Goal: Contribute content: Contribute content

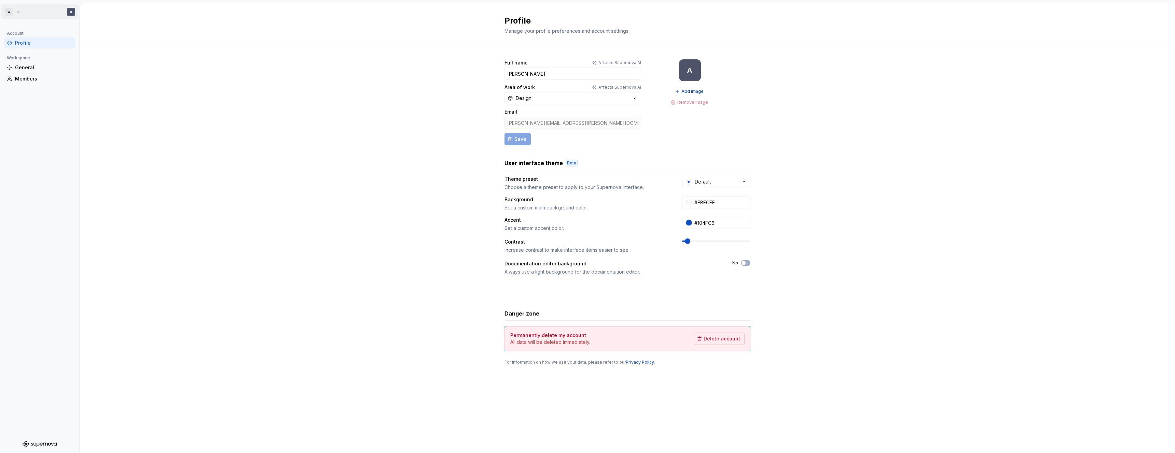
click at [71, 12] on html "W A Account Profile Workspace General Members Profile Manage your profile prefe…" at bounding box center [587, 226] width 1175 height 453
click at [130, 33] on div "WQA" at bounding box center [137, 29] width 44 height 7
click at [26, 68] on div "General" at bounding box center [43, 67] width 57 height 7
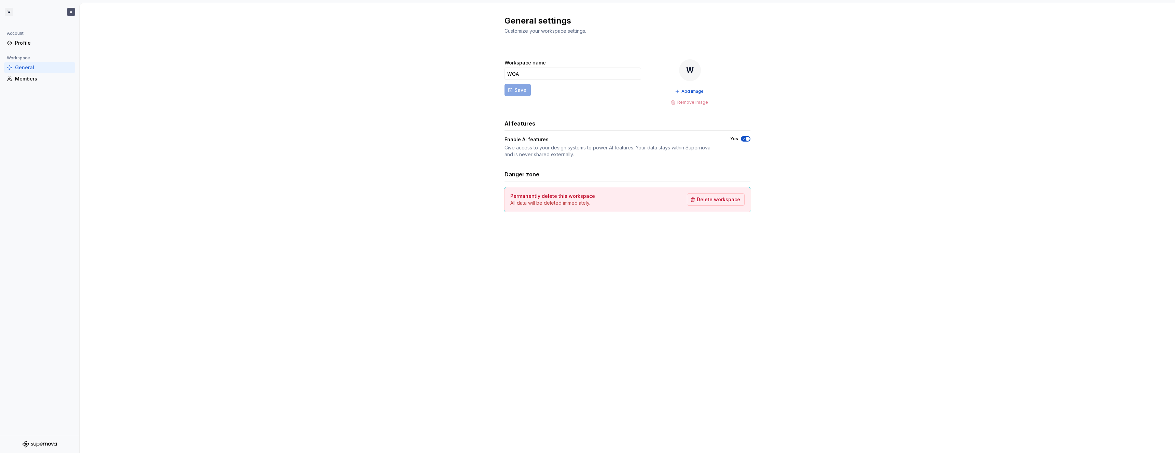
click at [39, 444] on icon "Supernova Logo" at bounding box center [38, 445] width 3 height 4
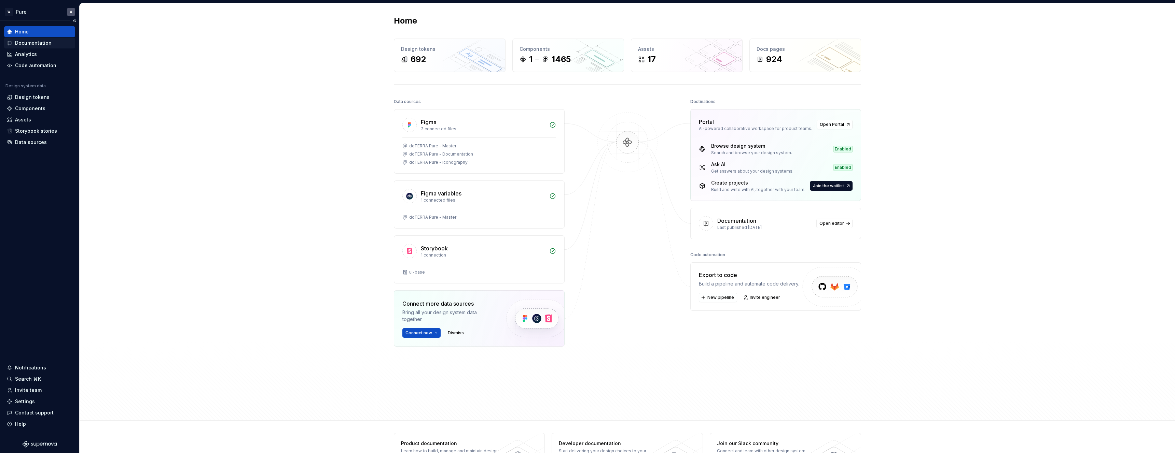
click at [33, 45] on div "Documentation" at bounding box center [33, 43] width 37 height 7
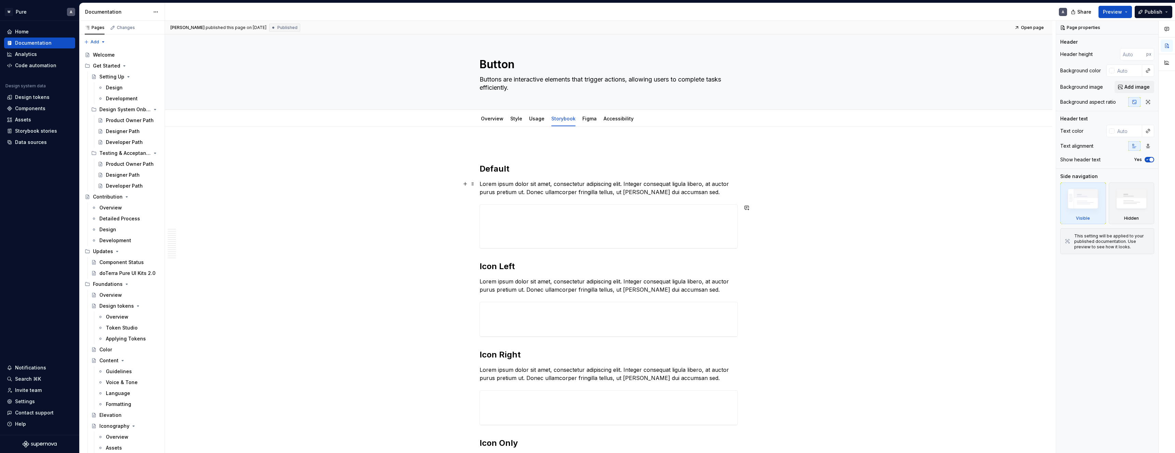
type textarea "*"
click at [155, 12] on html "W Pure A Home Documentation Analytics Code automation Design system data Design…" at bounding box center [587, 226] width 1175 height 453
click at [250, 11] on html "W Pure A Home Documentation Analytics Code automation Design system data Design…" at bounding box center [587, 226] width 1175 height 453
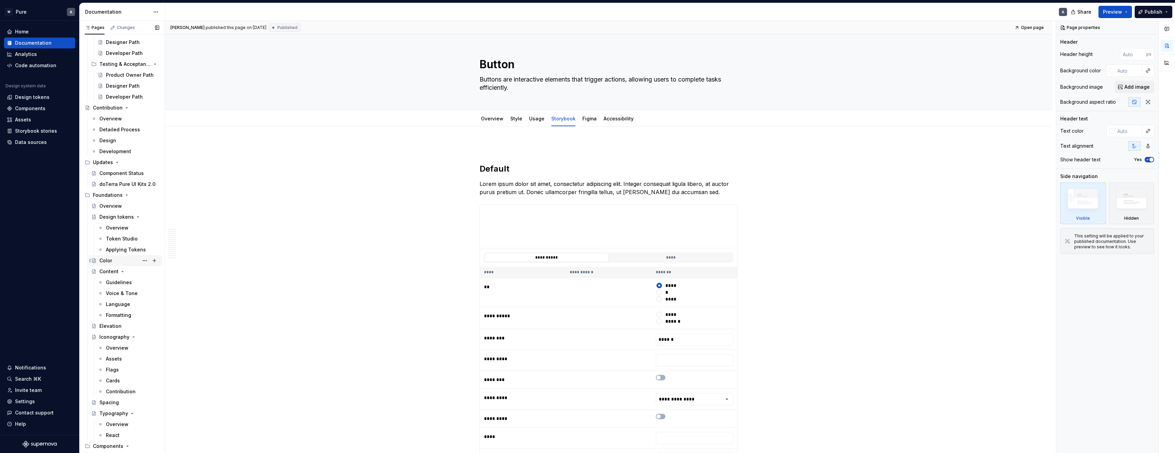
scroll to position [285, 0]
click at [116, 271] on div "Master" at bounding box center [114, 272] width 17 height 7
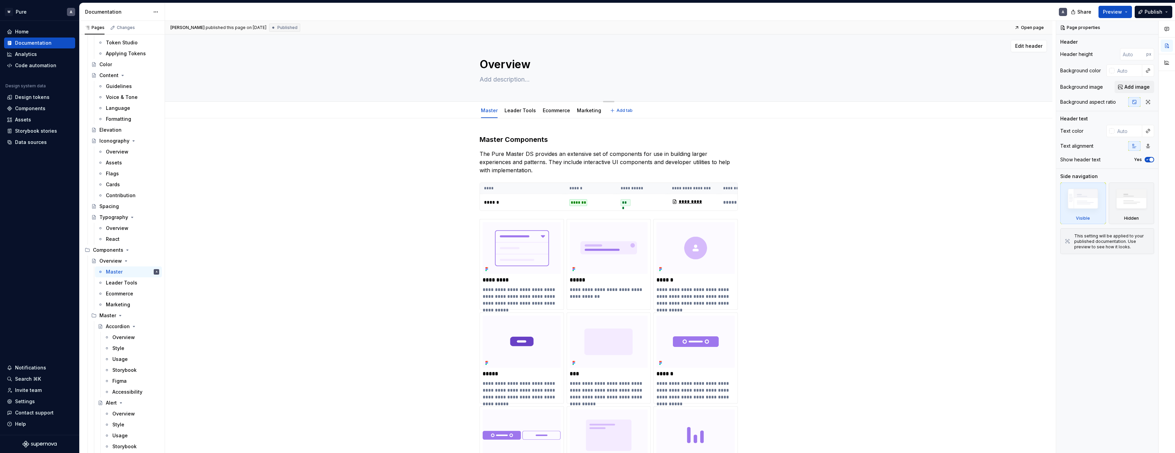
click at [506, 79] on textarea at bounding box center [607, 79] width 258 height 11
paste textarea "This index provides a quick overview of all components documented under the **M…"
type textarea "*"
type textarea "This index provides a quick overview of all components documented under the **M…"
type textarea "*"
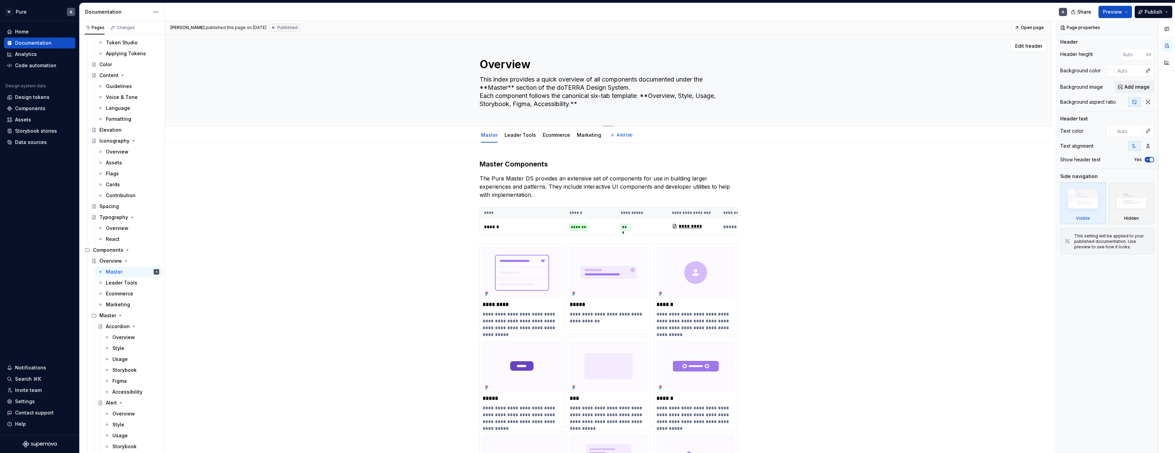
drag, startPoint x: 489, startPoint y: 88, endPoint x: 477, endPoint y: 88, distance: 12.0
click at [477, 88] on div "Overview This index provides a quick overview of all components documented unde…" at bounding box center [608, 80] width 832 height 92
type textarea "This index provides a quick overview of all components documented under the Mas…"
type textarea "*"
drag, startPoint x: 507, startPoint y: 87, endPoint x: 501, endPoint y: 87, distance: 6.8
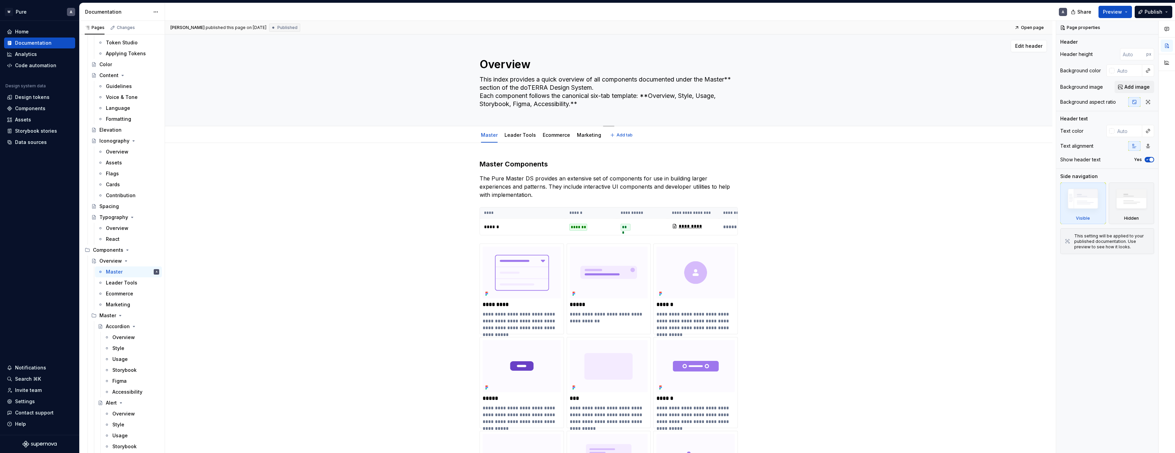
click at [501, 87] on textarea "This index provides a quick overview of all components documented under the Mas…" at bounding box center [607, 92] width 258 height 36
type textarea "This index provides a quick overview of all components documented under the Mas…"
type textarea "*"
drag, startPoint x: 585, startPoint y: 105, endPoint x: 464, endPoint y: 99, distance: 121.0
click at [464, 99] on div "Overview This index provides a quick overview of all components documented unde…" at bounding box center [608, 80] width 832 height 92
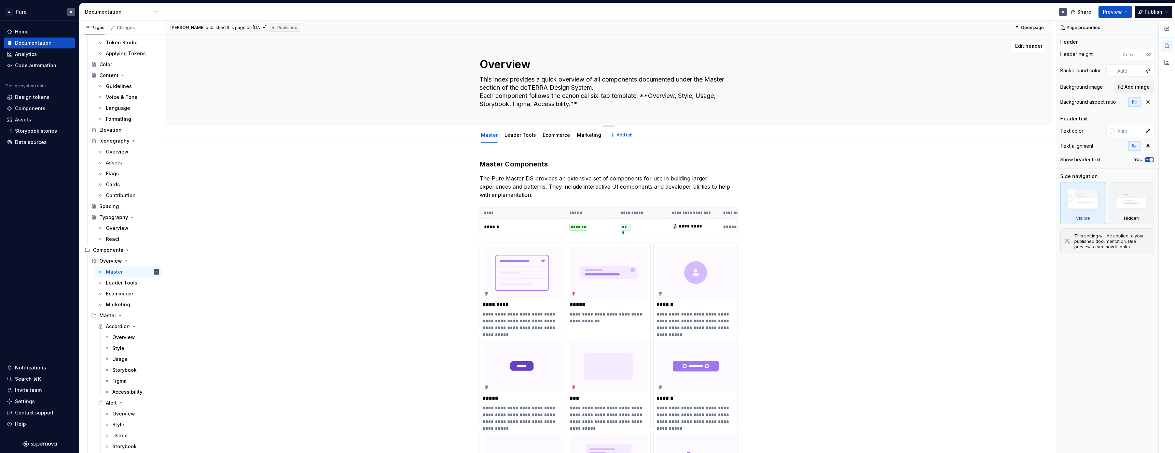
type textarea "This index provides a quick overview of all components documented under the Mas…"
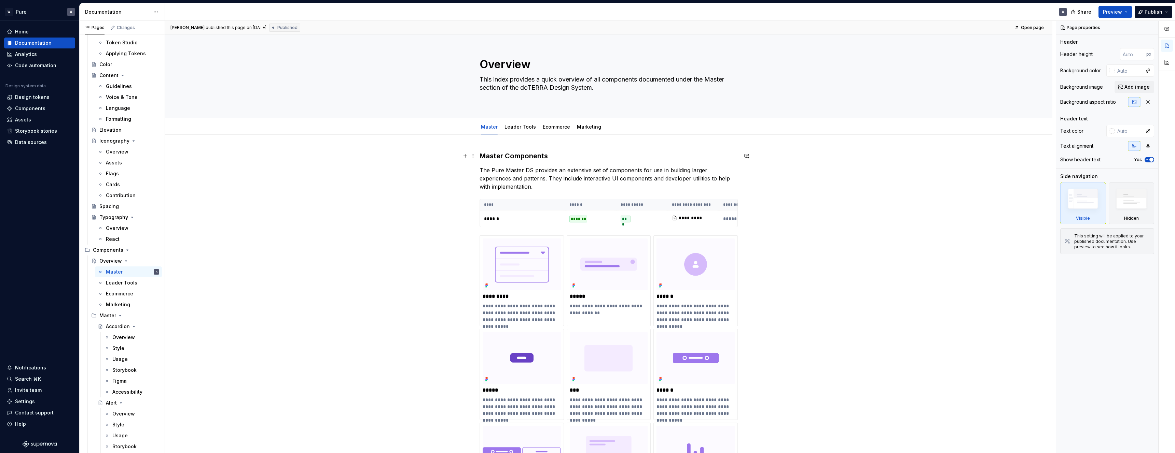
type textarea "*"
type textarea "This index provides a quick overview of all components documented under the Mas…"
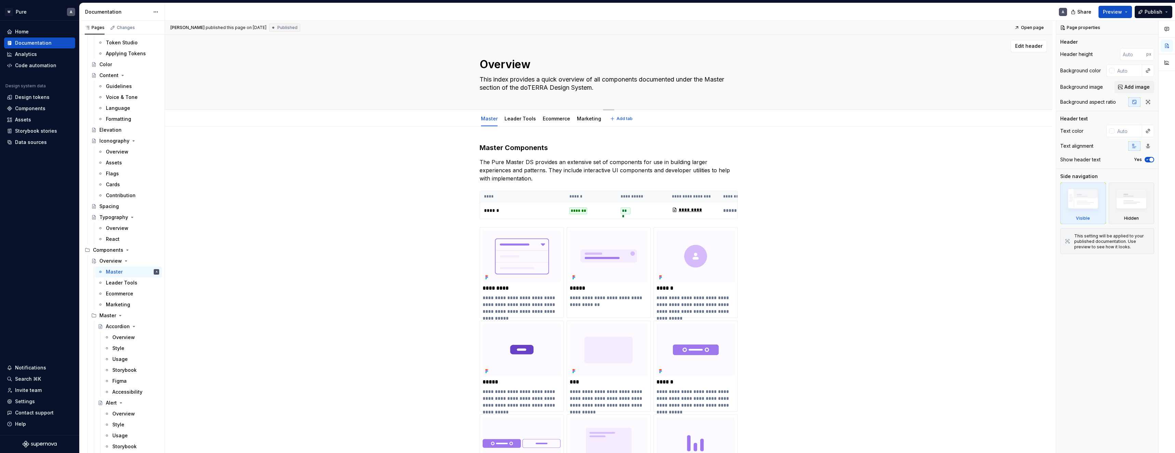
drag, startPoint x: 713, startPoint y: 79, endPoint x: 520, endPoint y: 86, distance: 192.7
click at [520, 86] on textarea "This index provides a quick overview of all components documented under the Mas…" at bounding box center [607, 83] width 258 height 19
type textarea "*"
type textarea "This index provides a quick overview of all components documented under the P d…"
type textarea "*"
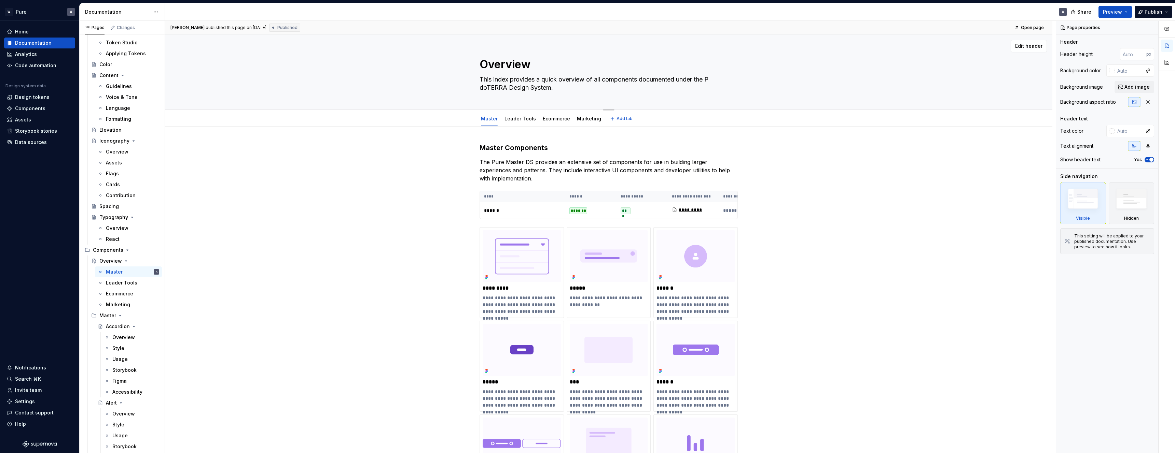
type textarea "This index provides a quick overview of all components documented under the Pu …"
type textarea "*"
type textarea "This index provides a quick overview of all components documented under the Pur…"
type textarea "*"
type textarea "This index provides a quick overview of all components documented under the Pur…"
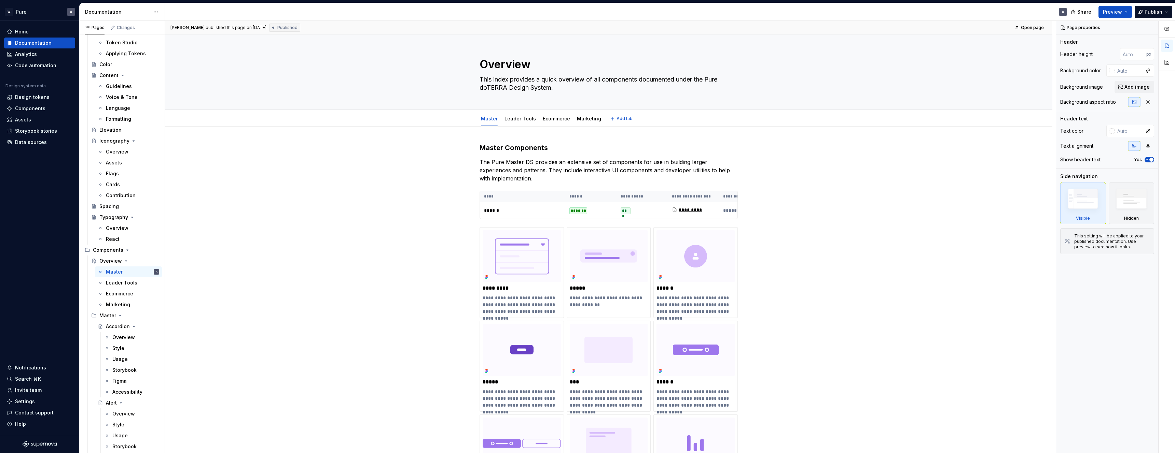
type textarea "*"
type textarea "This index provides a quick overview of all components documented under the Pur…"
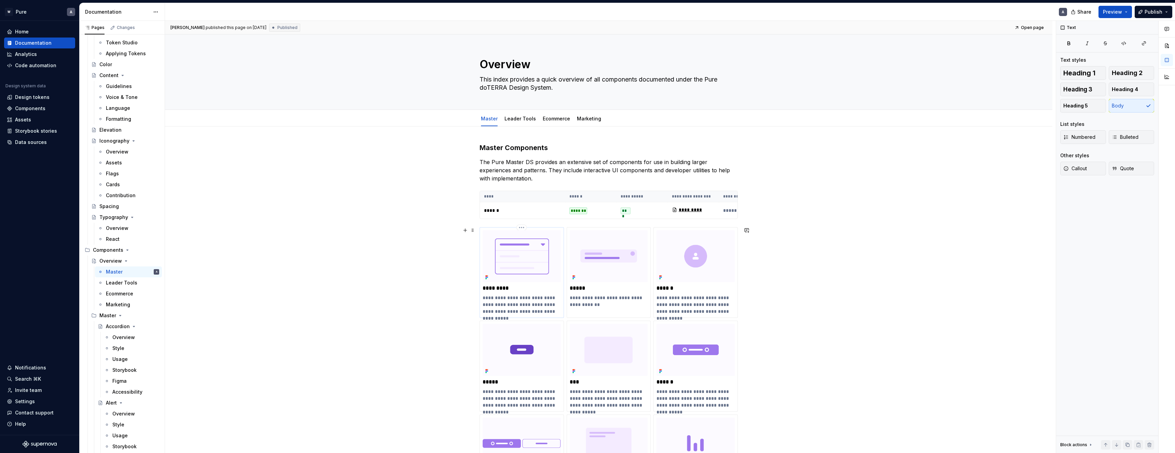
click at [527, 298] on p "**********" at bounding box center [521, 305] width 78 height 20
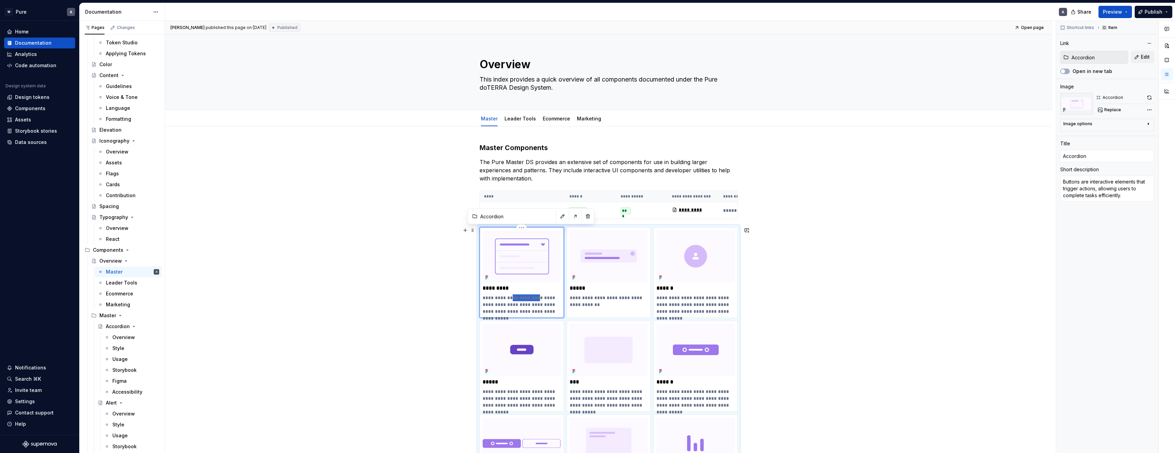
click at [527, 298] on p "**********" at bounding box center [521, 305] width 78 height 20
type textarea "*"
type textarea "Expands and collapses grouped content."
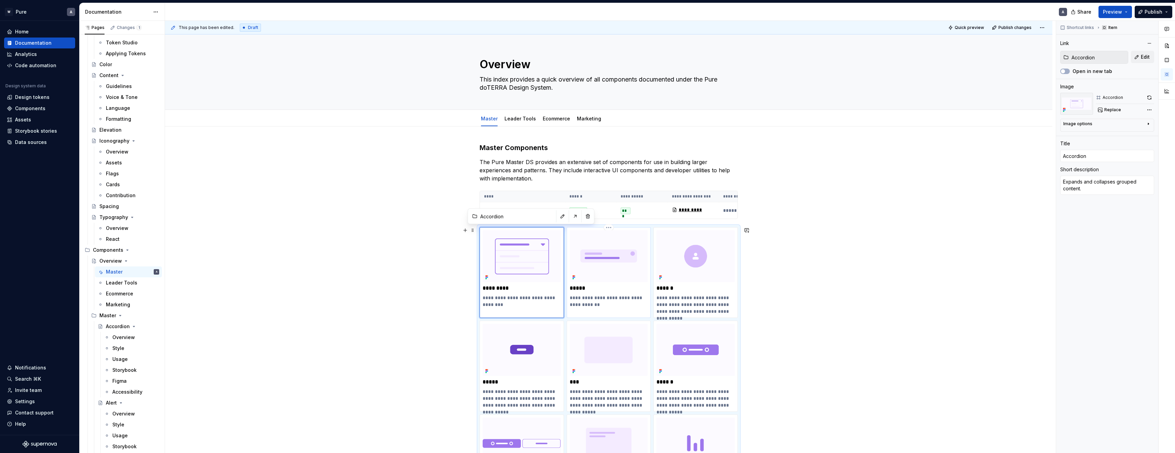
click at [590, 298] on p "**********" at bounding box center [609, 302] width 78 height 14
type textarea "*"
type input "Alert"
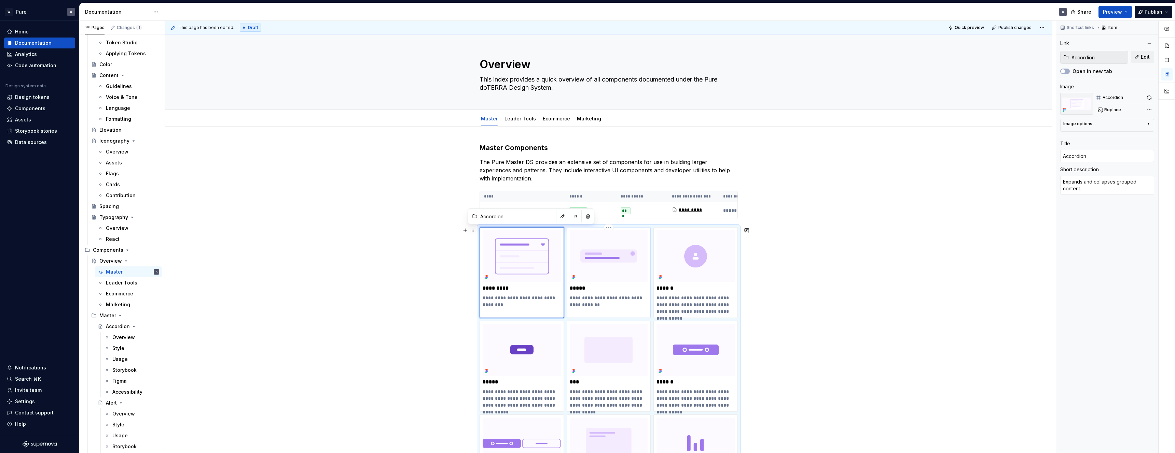
type textarea "Alerts should be used for in line messages"
click at [590, 298] on p "**********" at bounding box center [609, 302] width 78 height 14
click at [589, 298] on p "**********" at bounding box center [609, 302] width 78 height 14
type textarea "*"
type textarea "Displays user or entity representation (image, initials, or icon)"
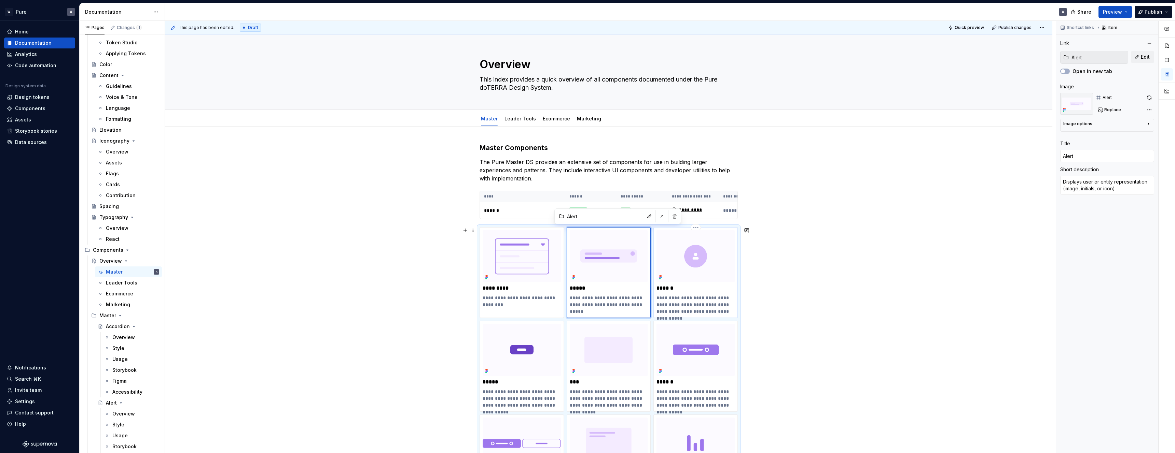
click at [675, 301] on p "**********" at bounding box center [695, 305] width 78 height 20
type textarea "*"
type input "Avatar"
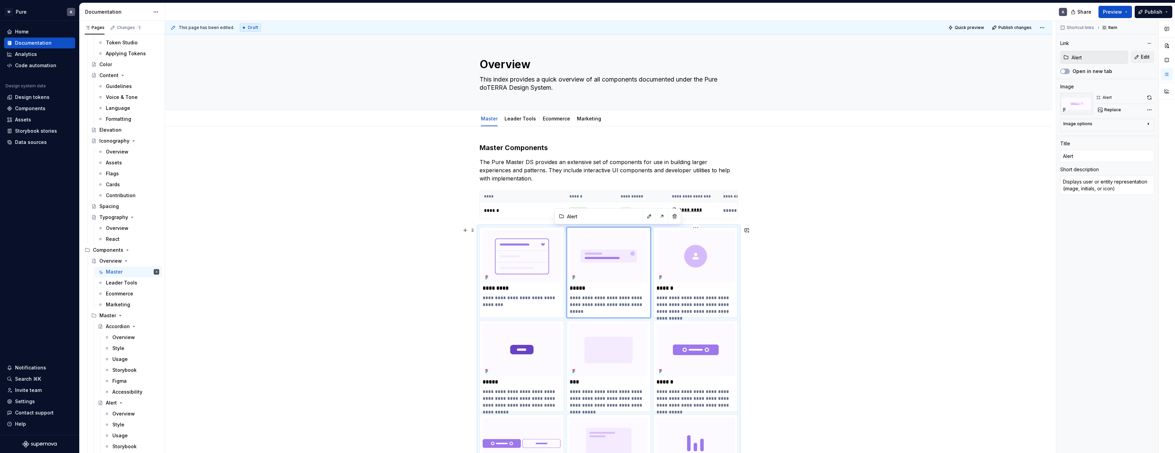
type textarea "Buttons are interactive elements that trigger actions, allowing users to comple…"
click at [675, 301] on p "**********" at bounding box center [695, 305] width 78 height 20
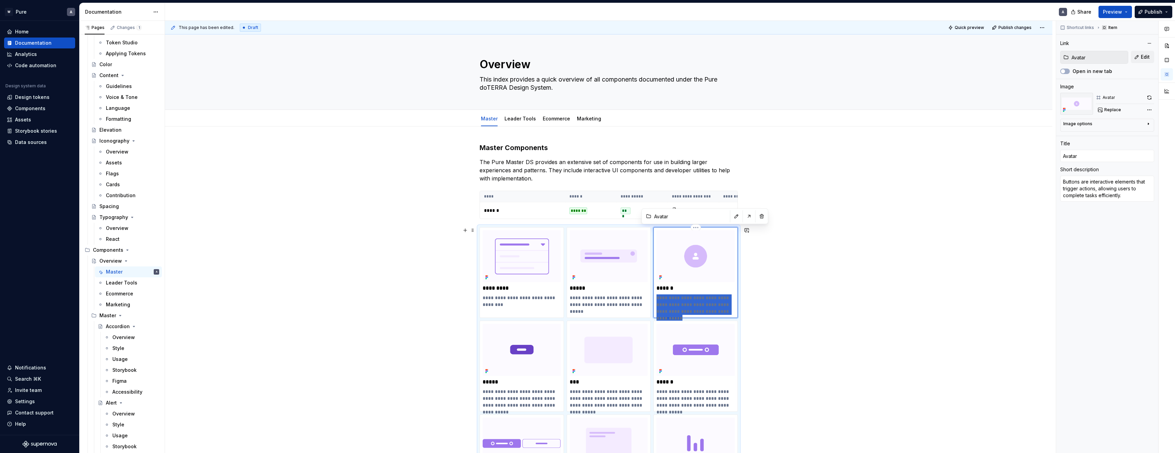
click at [675, 301] on p "**********" at bounding box center [695, 305] width 78 height 20
paste div
type textarea "*"
type textarea "Inline indicator for status, count, or metadata."
type textarea "*"
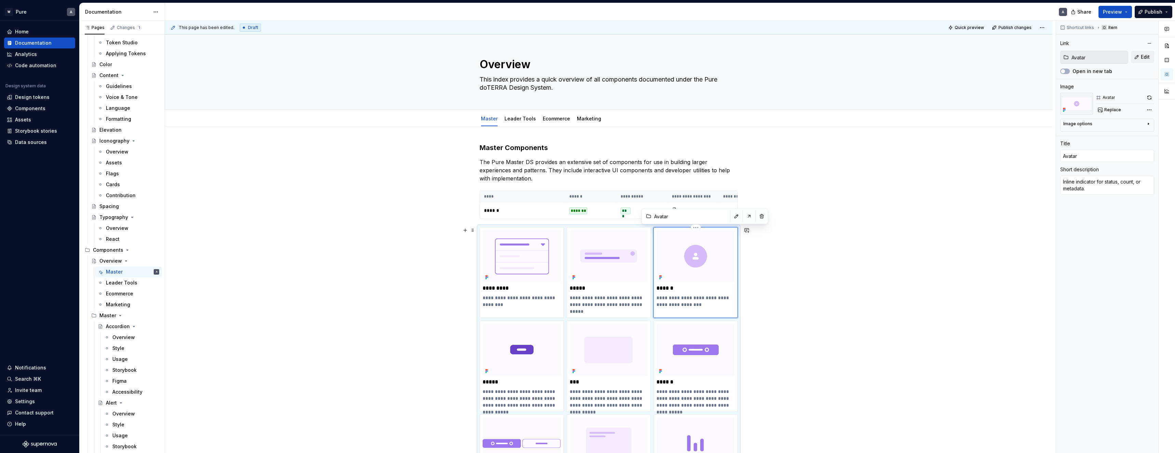
type textarea "Inline indicator for status, count, or metadata"
click at [671, 304] on p "**********" at bounding box center [695, 302] width 78 height 14
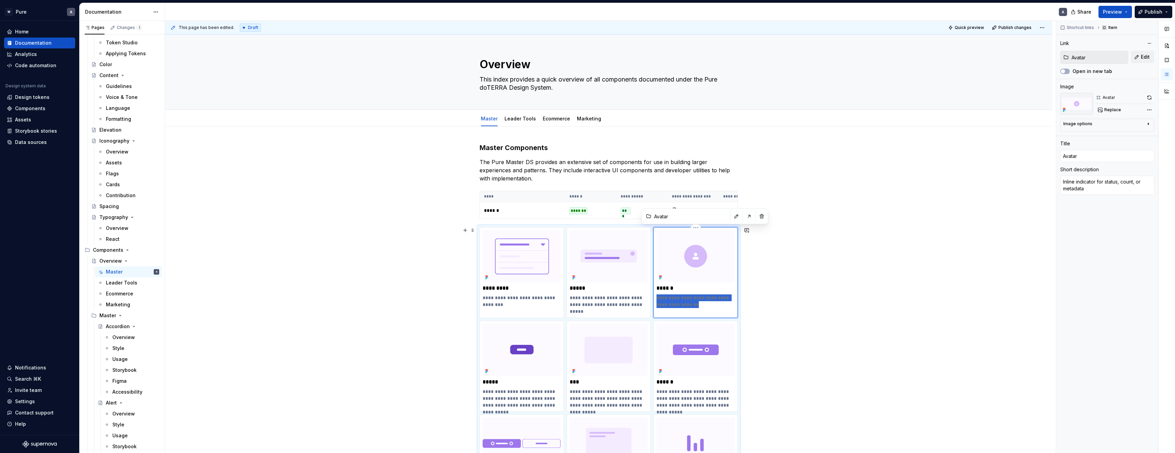
type textarea "*"
type textarea "Displays user or entity representation"
click at [516, 394] on p "**********" at bounding box center [521, 399] width 78 height 20
type textarea "*"
type input "Badge"
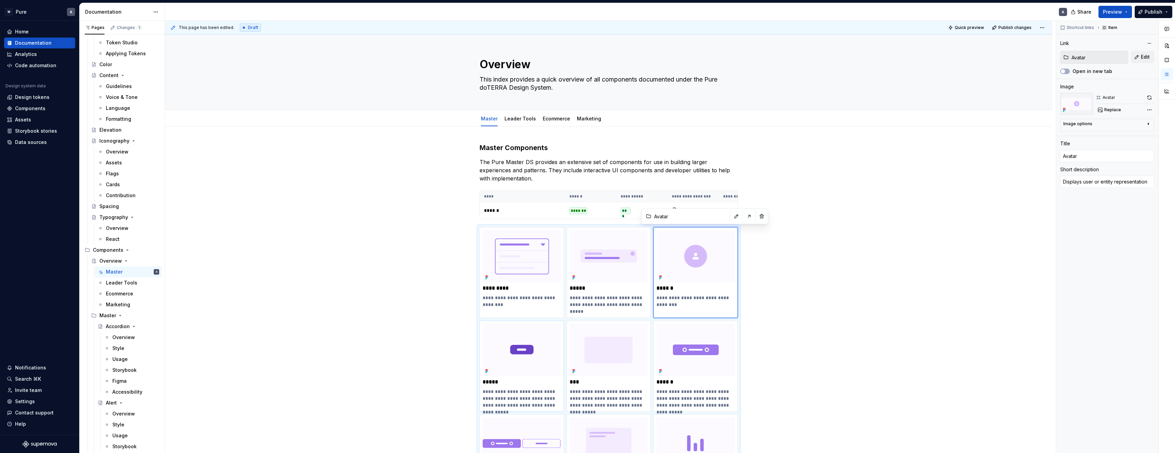
type input "Badge"
type textarea "Buttons are interactive elements that trigger actions, allowing users to comple…"
click at [516, 394] on p "**********" at bounding box center [521, 399] width 78 height 20
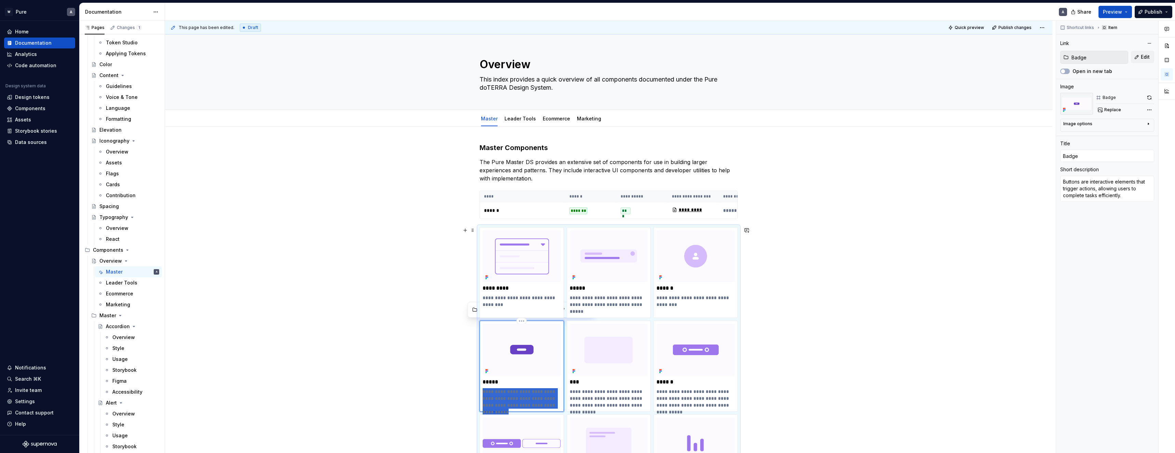
click at [516, 394] on p "**********" at bounding box center [521, 399] width 78 height 20
type textarea "*"
type textarea "Inline indicator for status, count, or metadata"
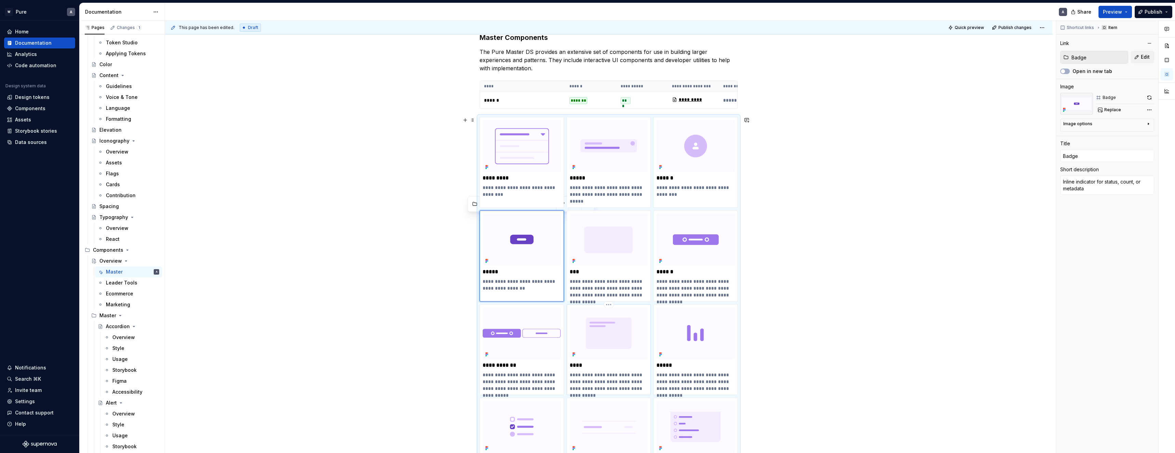
scroll to position [111, 0]
drag, startPoint x: 797, startPoint y: 252, endPoint x: 803, endPoint y: 253, distance: 6.4
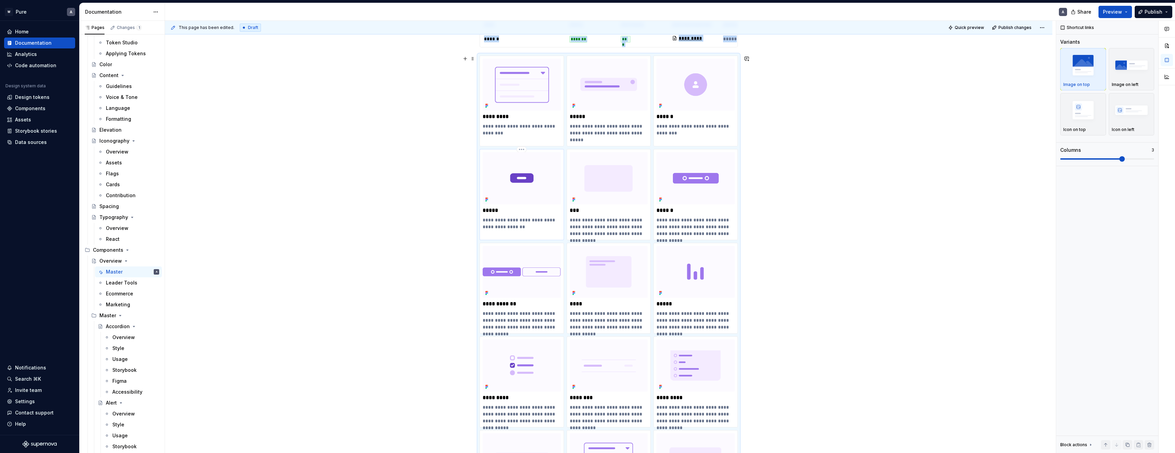
scroll to position [43, 0]
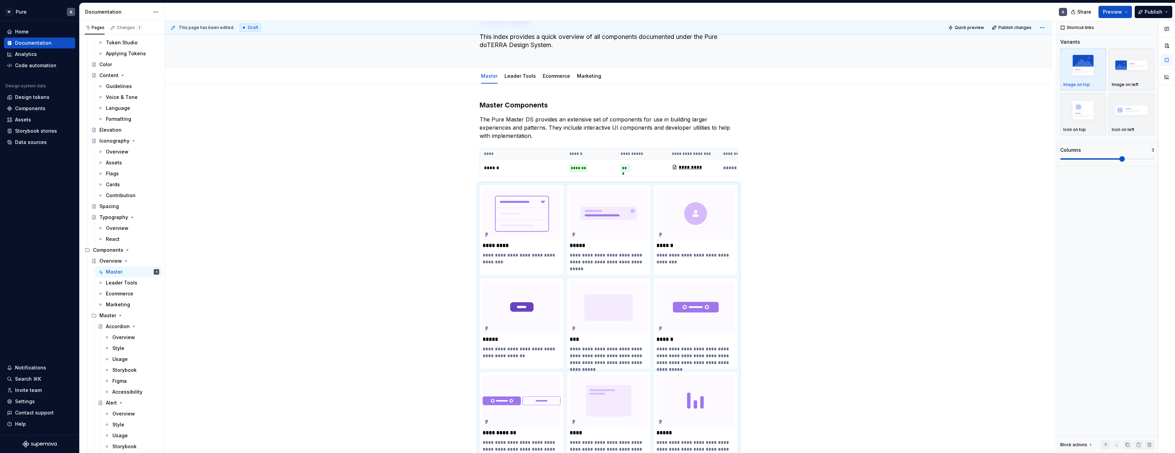
type textarea "*"
